Goal: Communication & Community: Answer question/provide support

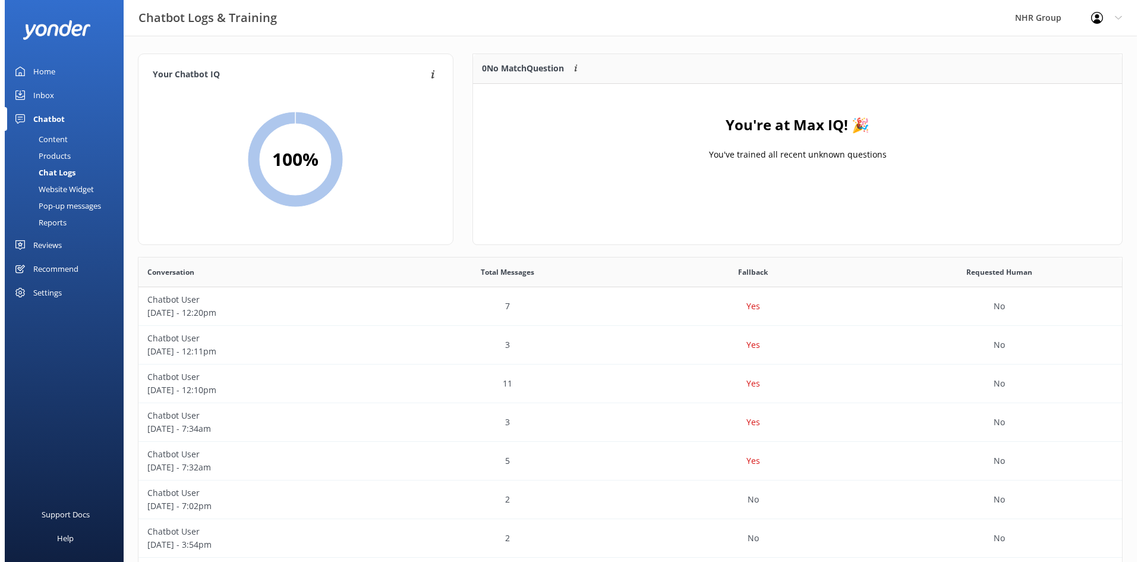
scroll to position [408, 974]
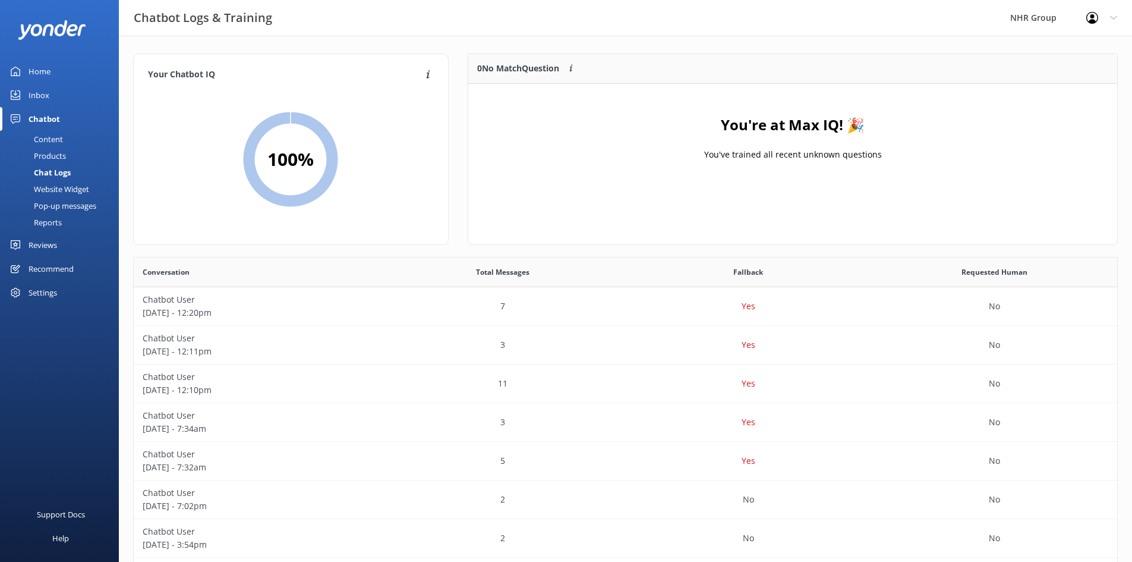
click at [43, 99] on div "Inbox" at bounding box center [39, 95] width 21 height 24
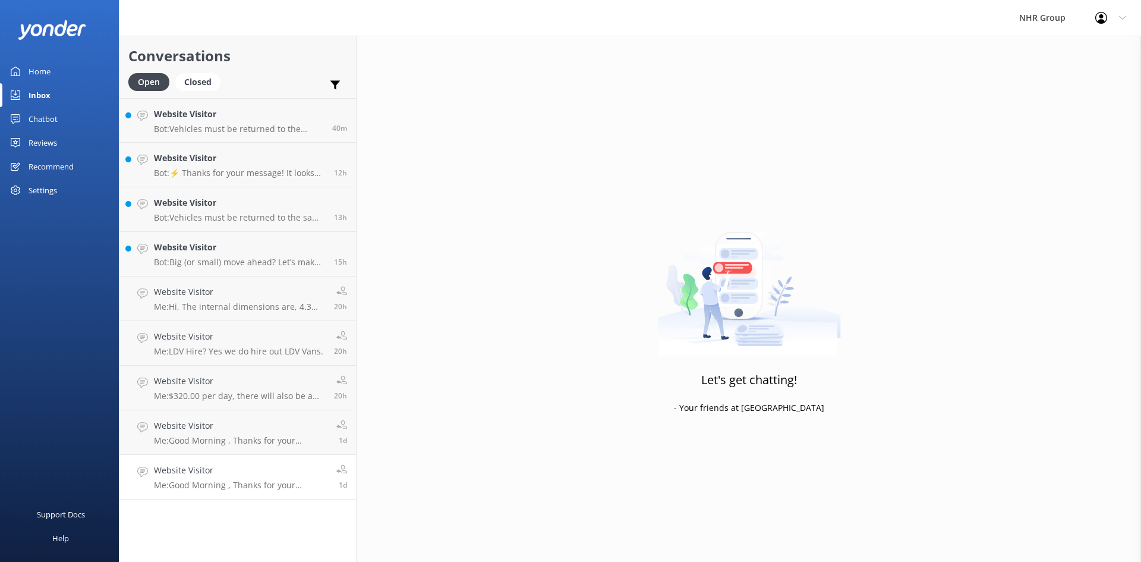
click at [219, 481] on p "Me: Good Morning , Thanks for your message, would you mind telling what sorts o…" at bounding box center [241, 485] width 174 height 11
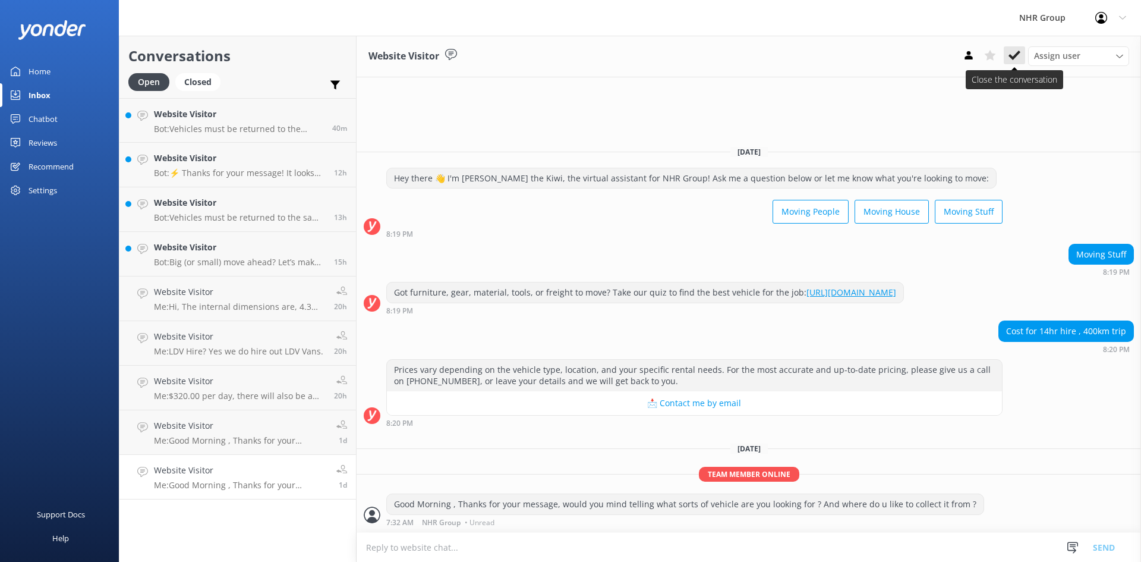
click at [1016, 54] on use at bounding box center [1014, 56] width 12 height 10
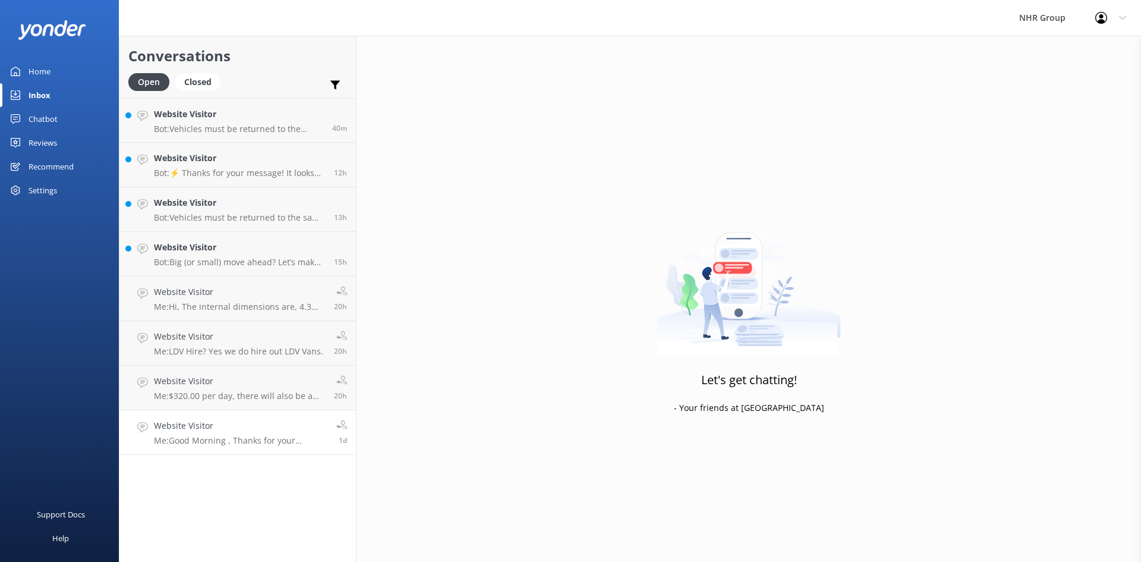
click at [299, 420] on h4 "Website Visitor" at bounding box center [241, 425] width 174 height 13
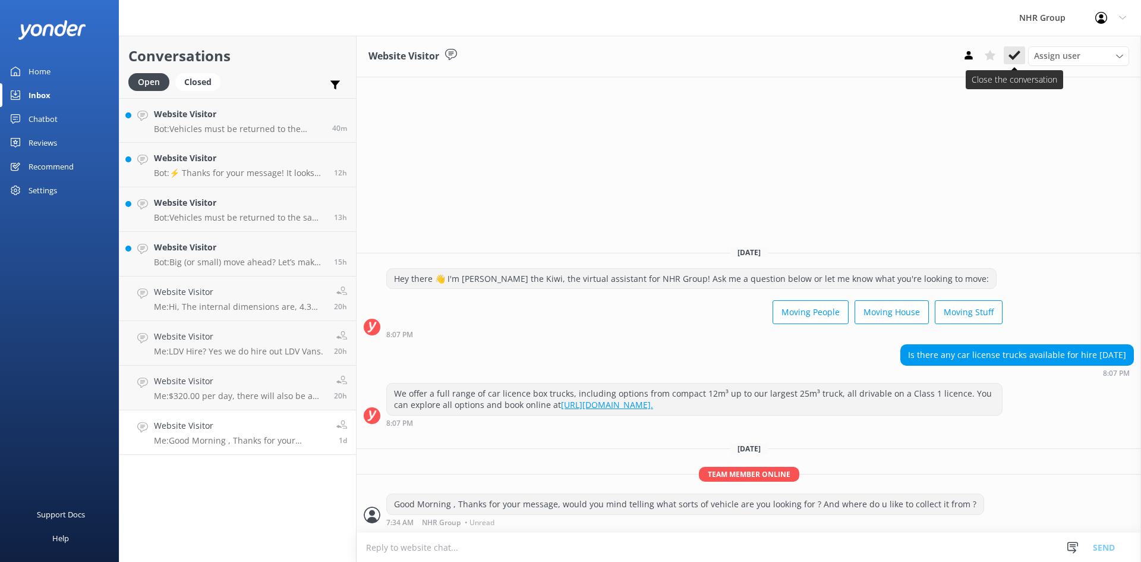
click at [1017, 55] on use at bounding box center [1014, 56] width 12 height 10
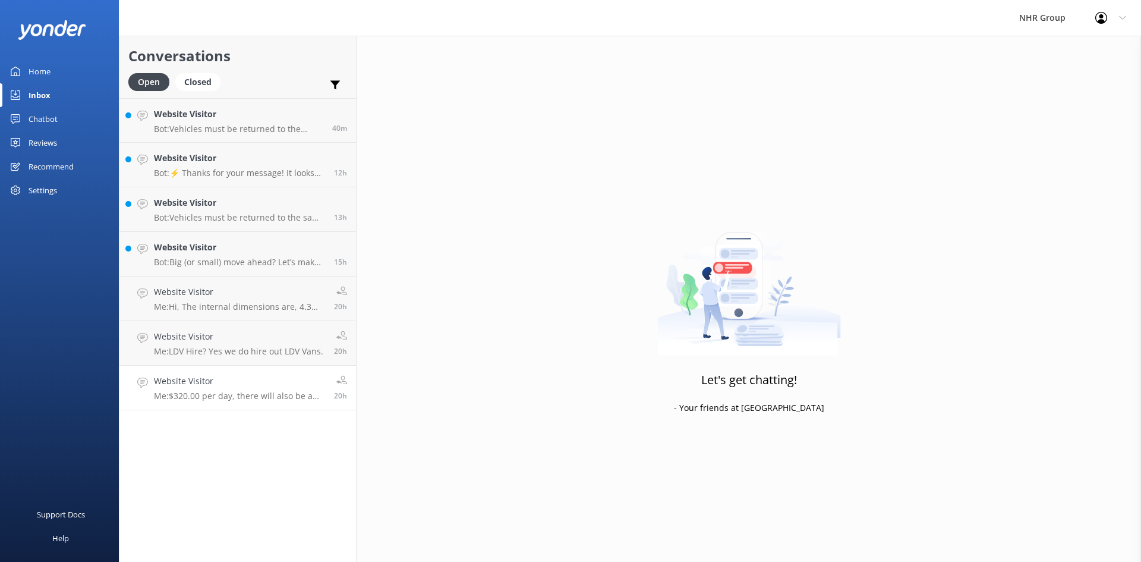
drag, startPoint x: 247, startPoint y: 375, endPoint x: 351, endPoint y: 329, distance: 113.6
click at [247, 376] on h4 "Website Visitor" at bounding box center [239, 380] width 171 height 13
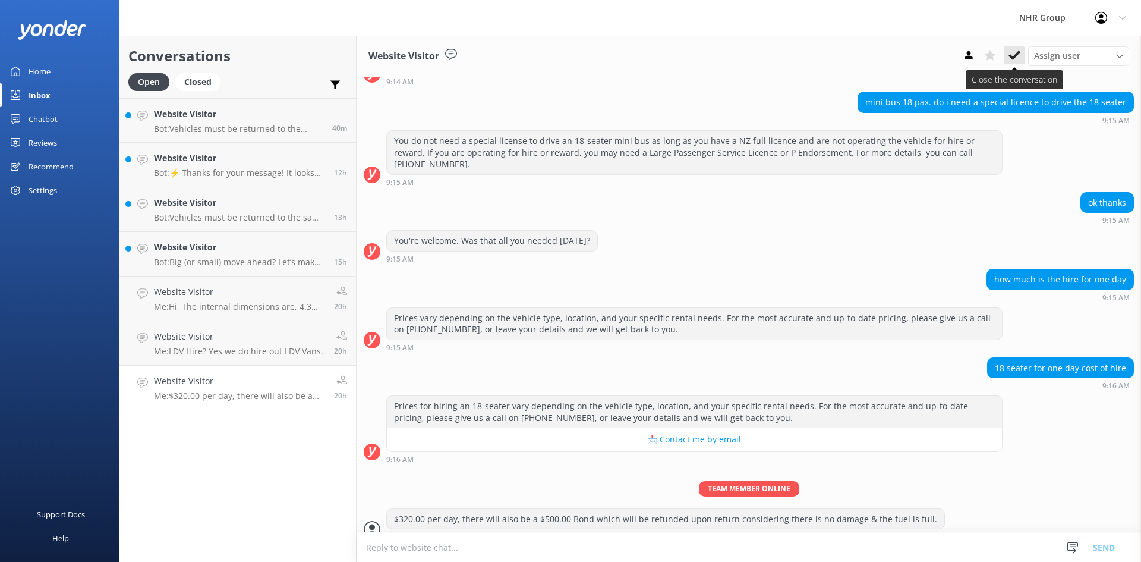
scroll to position [184, 0]
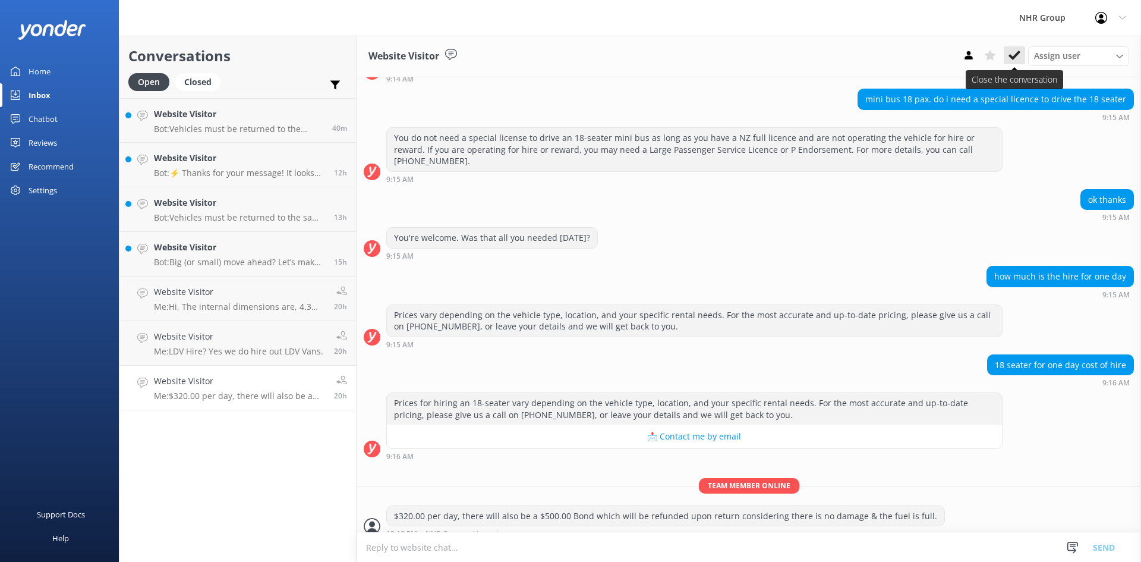
click at [1015, 56] on use at bounding box center [1014, 56] width 12 height 10
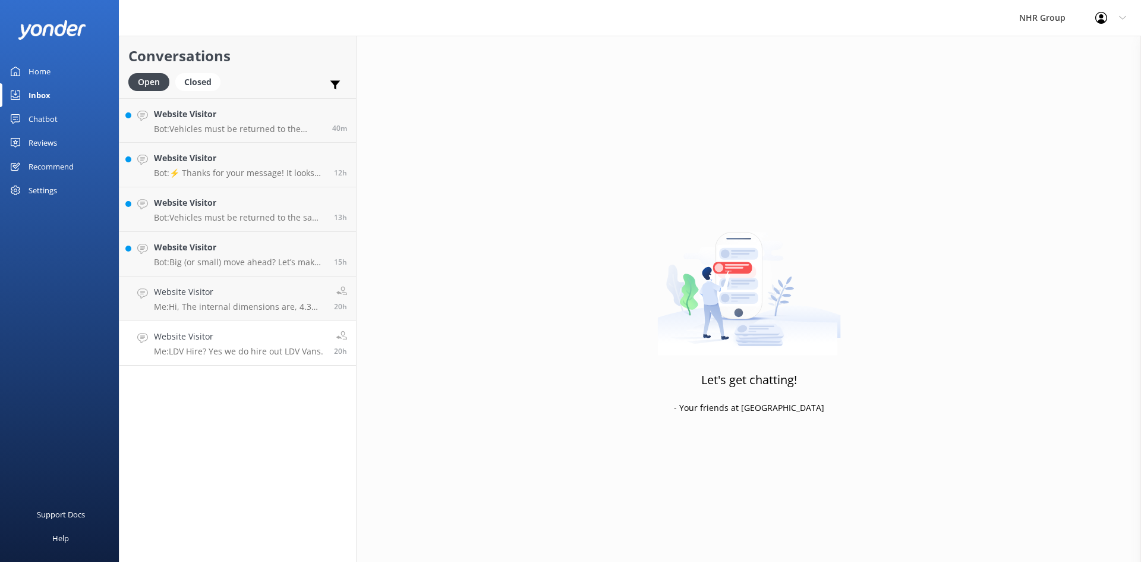
click at [180, 354] on p "Me: LDV Hire? Yes we do hire out LDV Vans." at bounding box center [238, 351] width 169 height 11
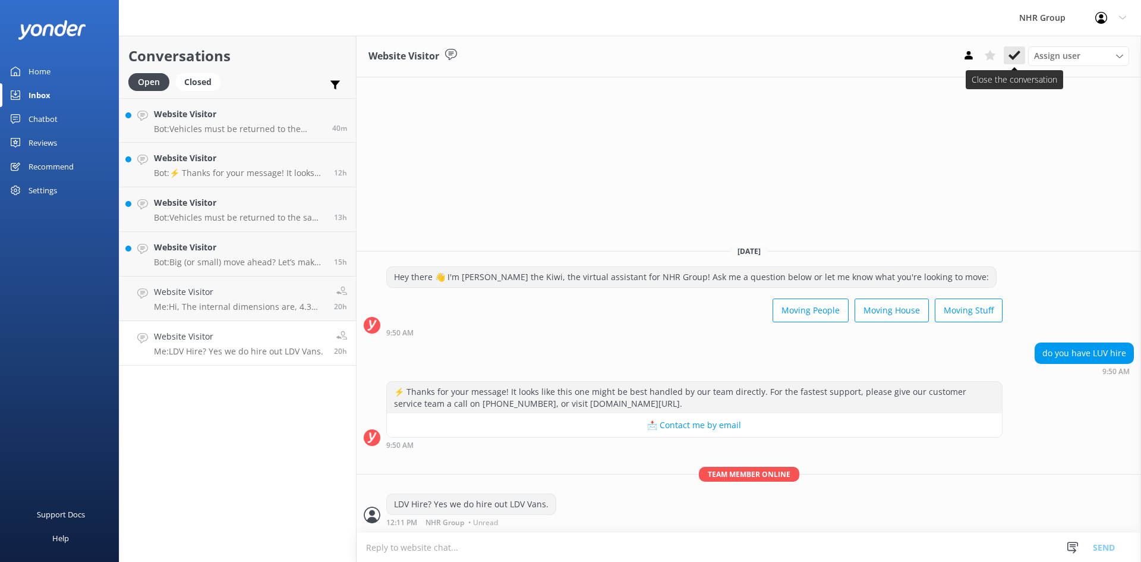
click at [1015, 55] on use at bounding box center [1014, 56] width 12 height 10
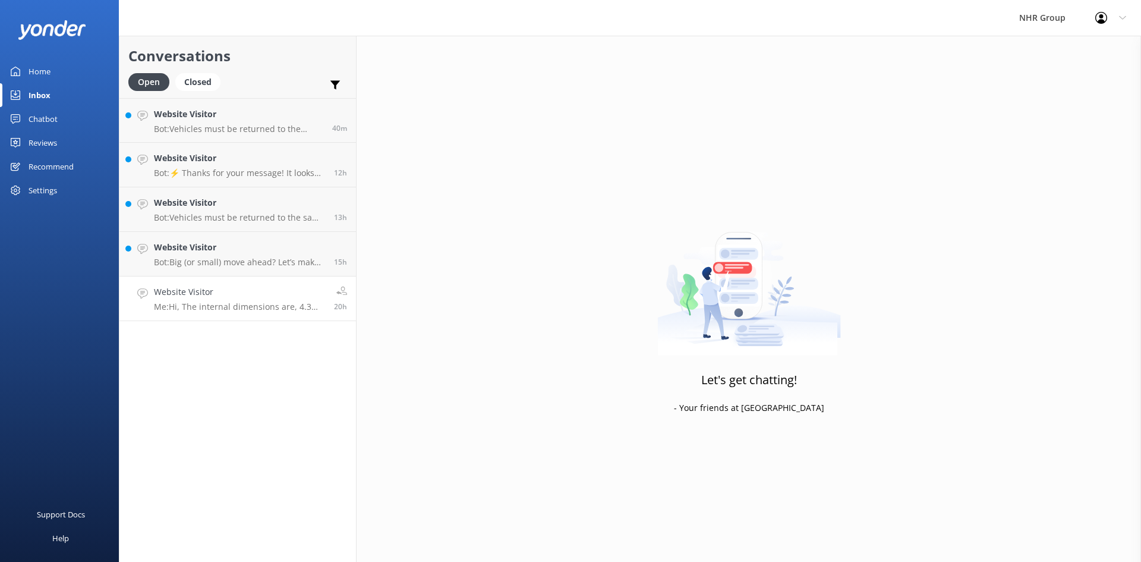
click at [184, 307] on p "Me: Hi, The internal dimensions are, 4.3m Long, 2.0m Wide & 2.4m High. Kind Reg…" at bounding box center [239, 306] width 171 height 11
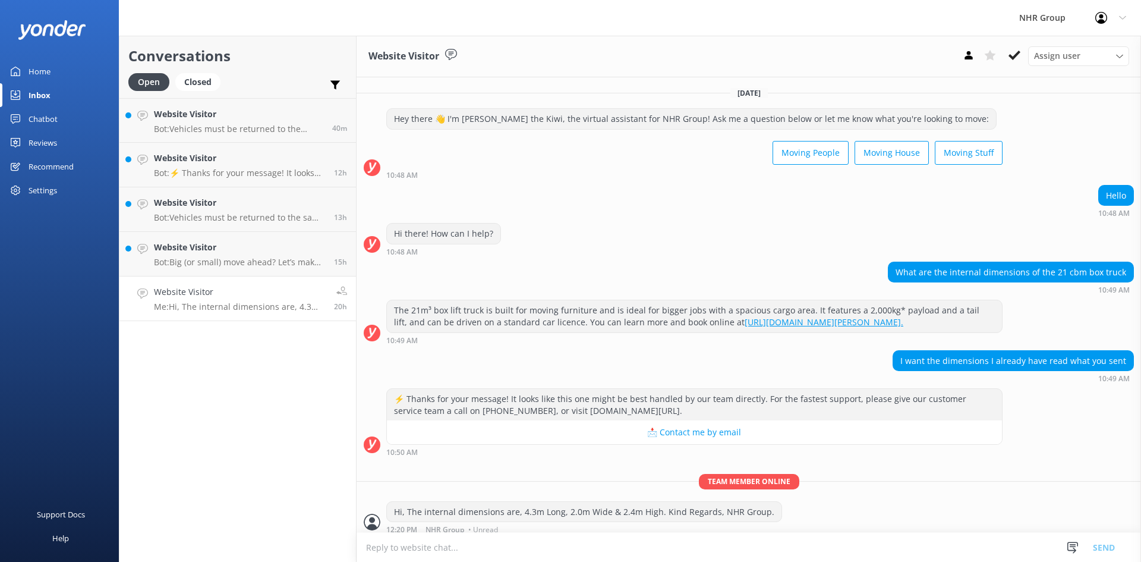
scroll to position [19, 0]
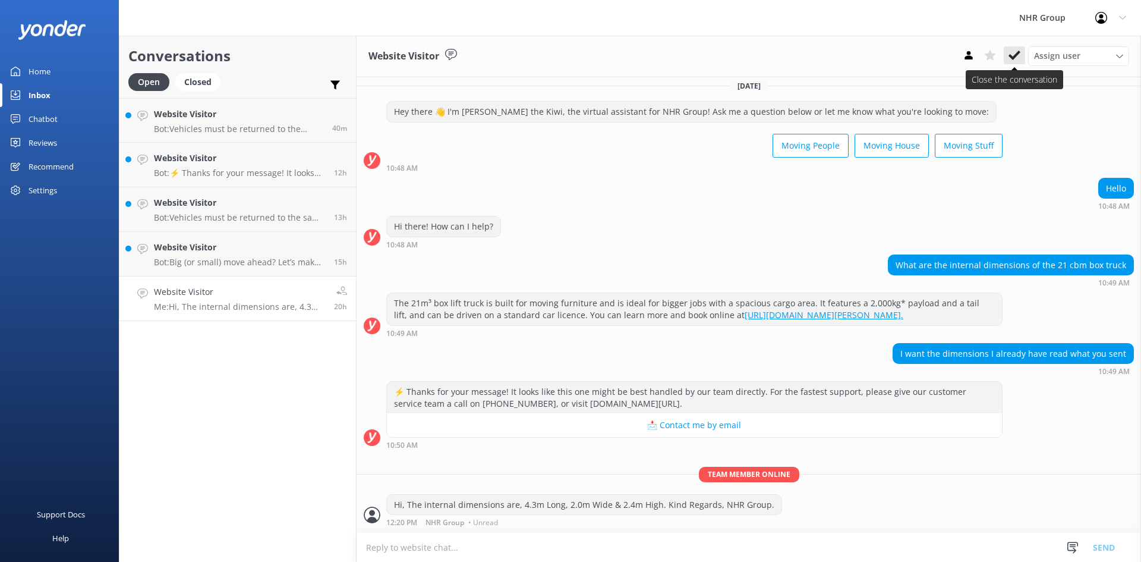
click at [1017, 59] on icon at bounding box center [1014, 55] width 12 height 12
